Goal: Transaction & Acquisition: Purchase product/service

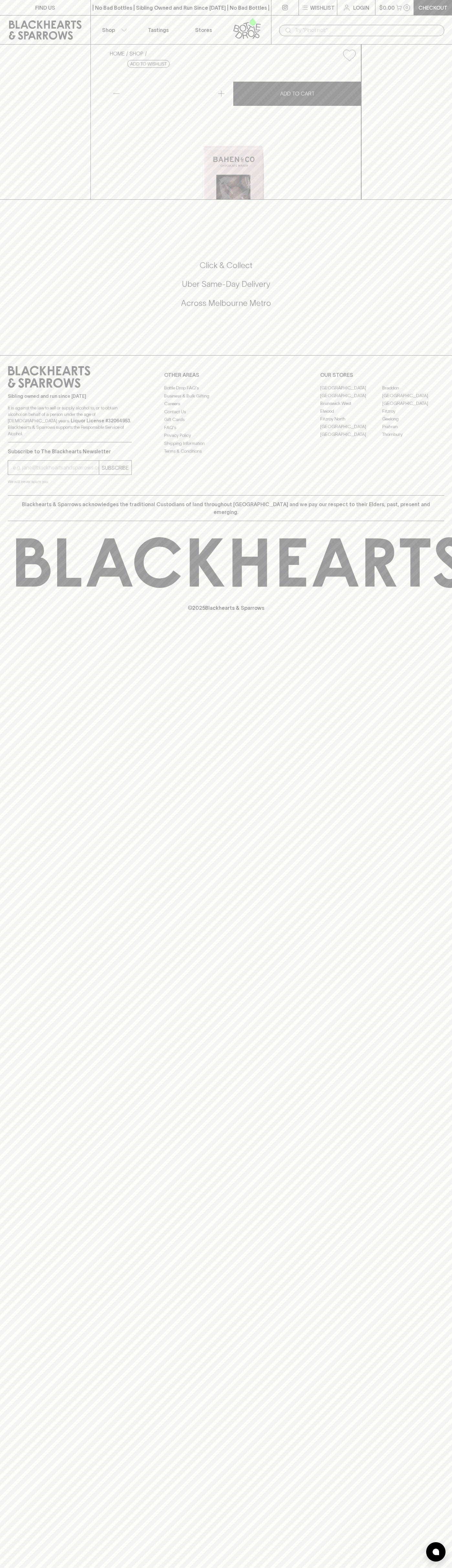
click at [404, 28] on input "text" at bounding box center [366, 30] width 144 height 10
click at [449, 849] on div "FIND US | No Bad Bottles | Sibling Owned and Run Since [DATE] | No Bad Bottles …" at bounding box center [226, 784] width 452 height 1568
click at [10, 1567] on html "FIND US | No Bad Bottles | Sibling Owned and Run Since 2006 | No Bad Bottles | …" at bounding box center [226, 784] width 452 height 1568
click at [24, 76] on div "HOME SHOP Bahen & Co Roasted Caramel Hazelnuts 100g $12.00 Add to wishlist No F…" at bounding box center [226, 122] width 452 height 155
